Goal: Transaction & Acquisition: Obtain resource

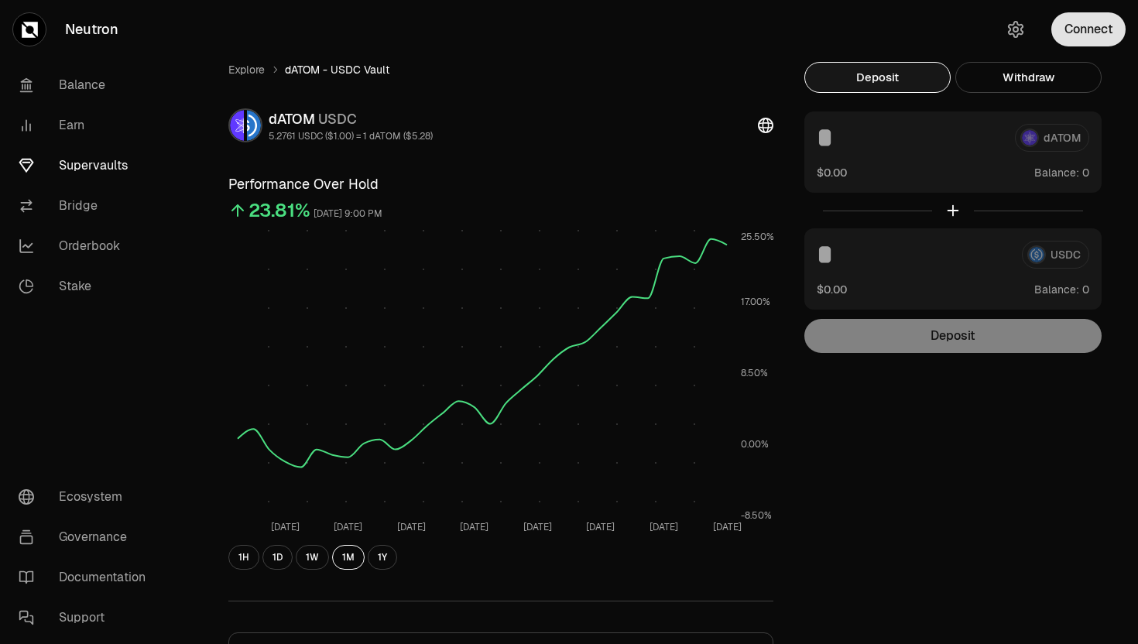
click at [1079, 34] on button "Connect" at bounding box center [1088, 29] width 74 height 34
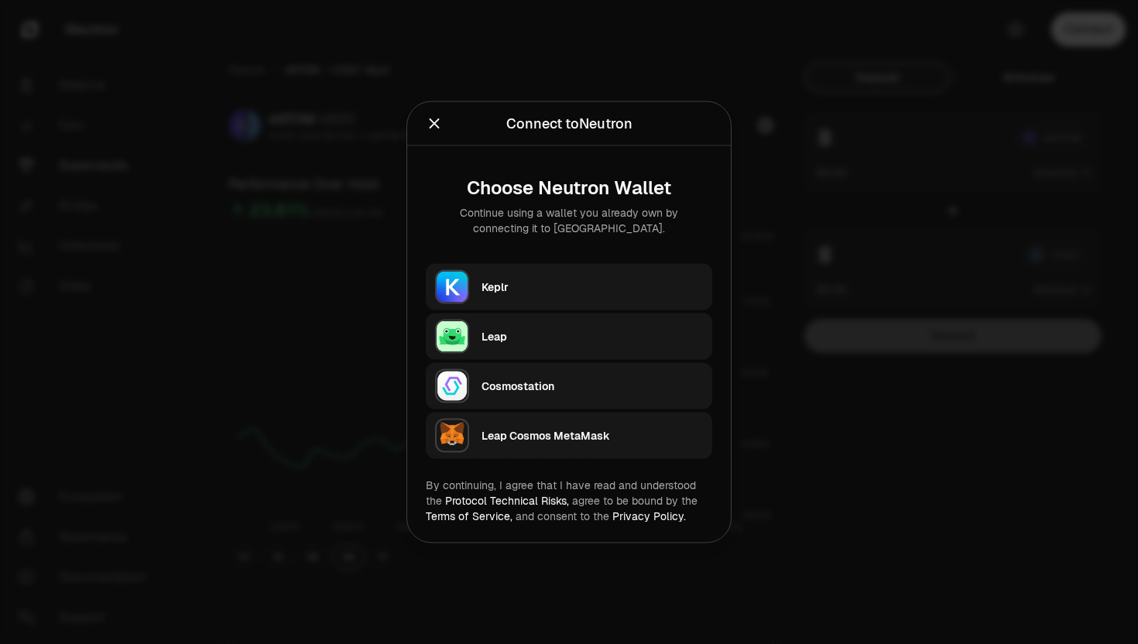
click at [572, 289] on div "Keplr" at bounding box center [591, 286] width 221 height 15
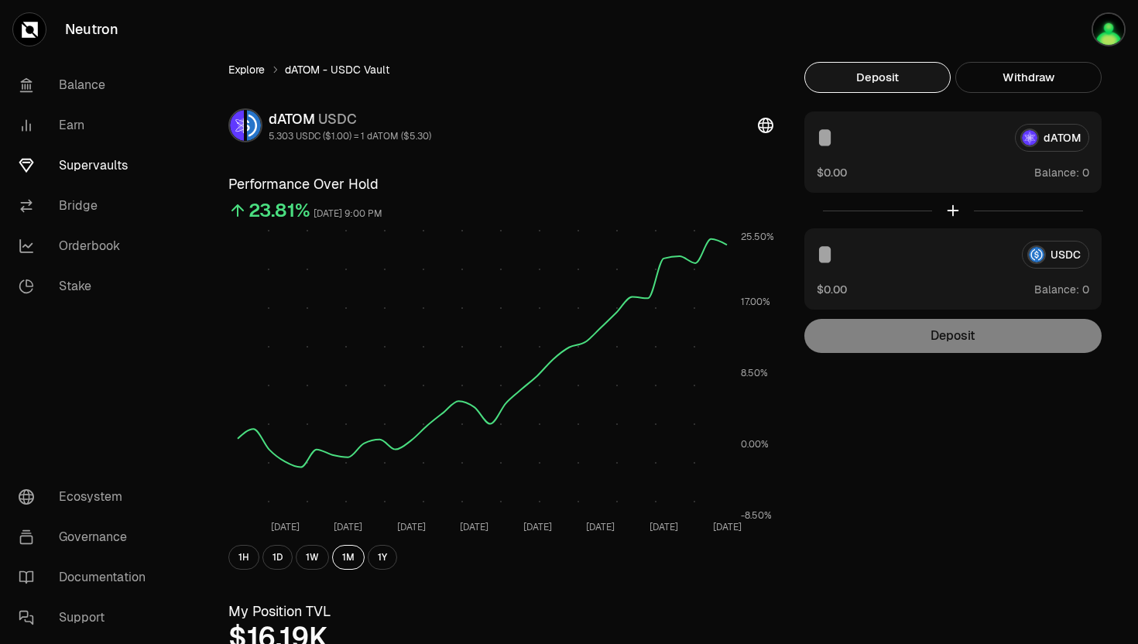
click at [246, 71] on link "Explore" at bounding box center [246, 69] width 36 height 15
